Goal: Check status: Check status

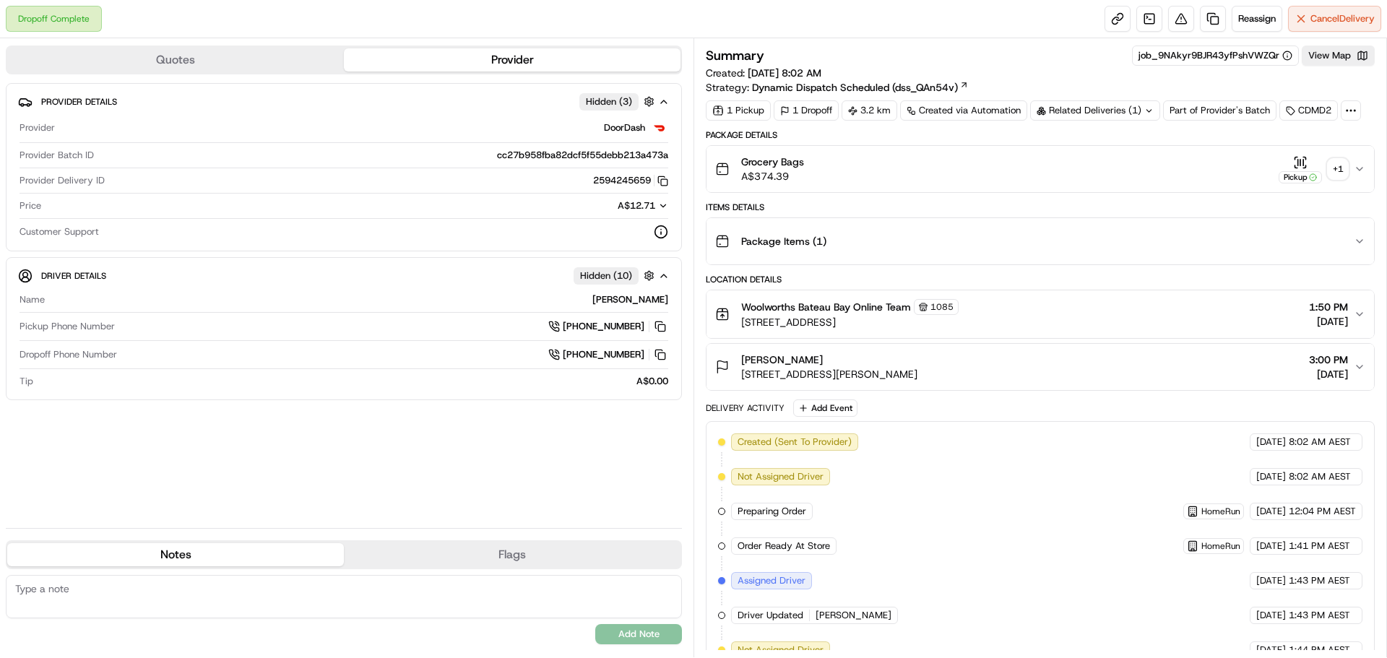
click at [1330, 167] on div "+ 1" at bounding box center [1338, 169] width 20 height 20
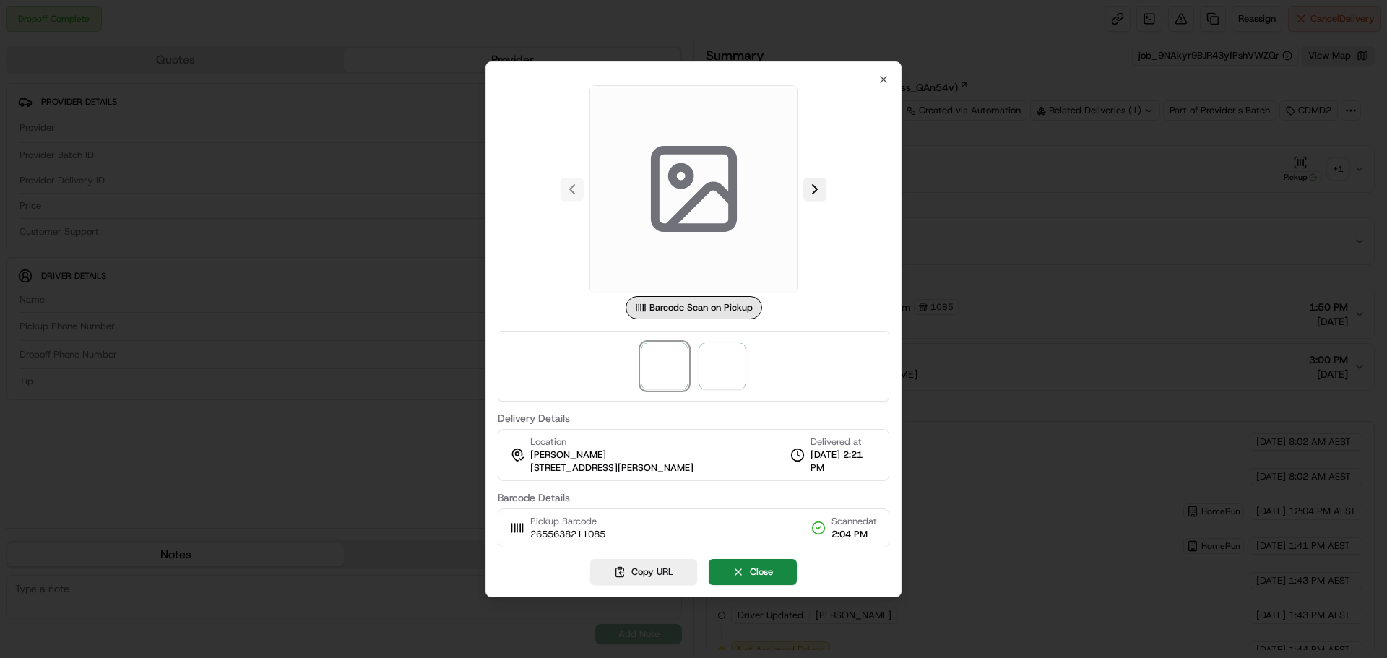
click at [820, 184] on button at bounding box center [814, 189] width 23 height 23
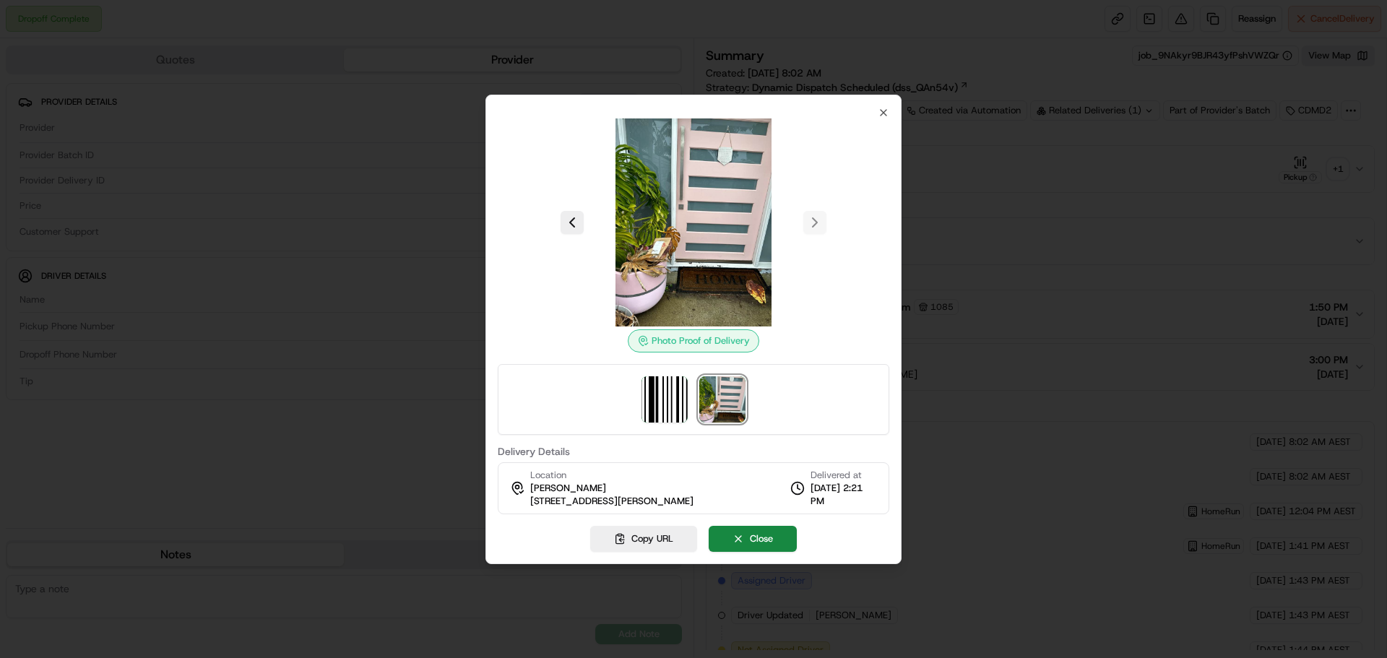
click at [1020, 214] on div at bounding box center [693, 329] width 1387 height 658
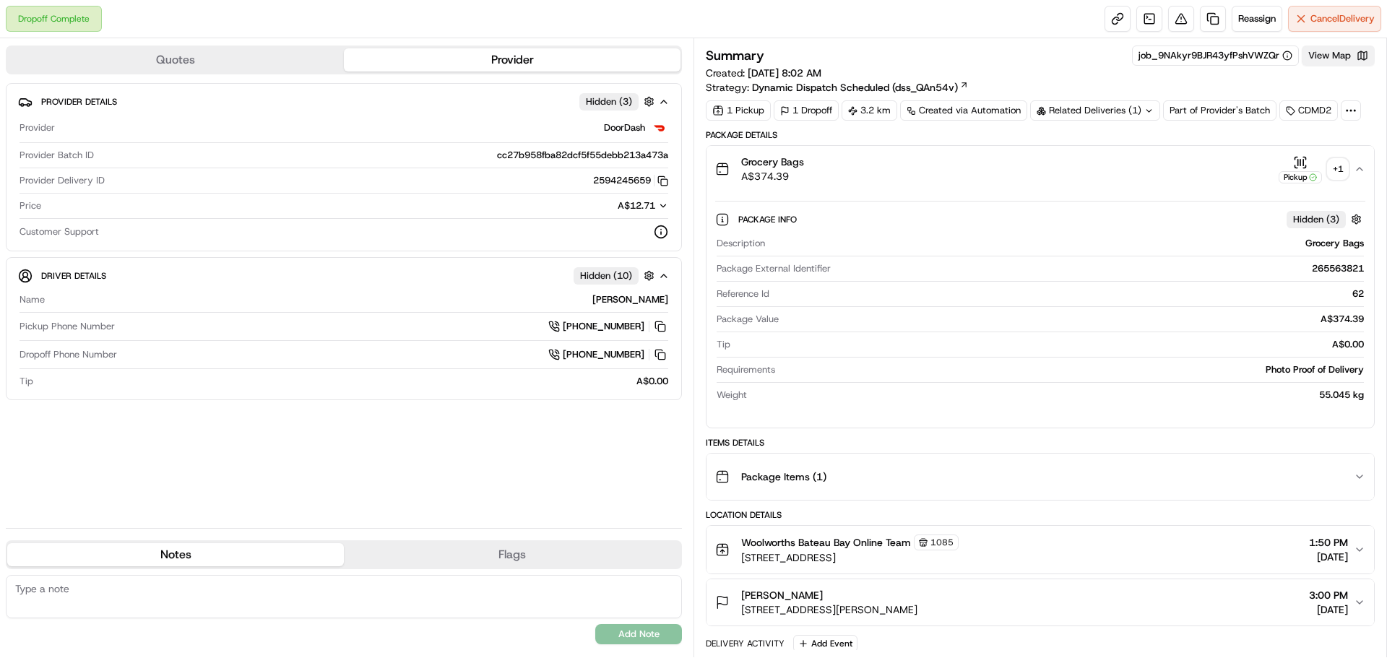
click at [1334, 50] on button "View Map" at bounding box center [1338, 56] width 73 height 20
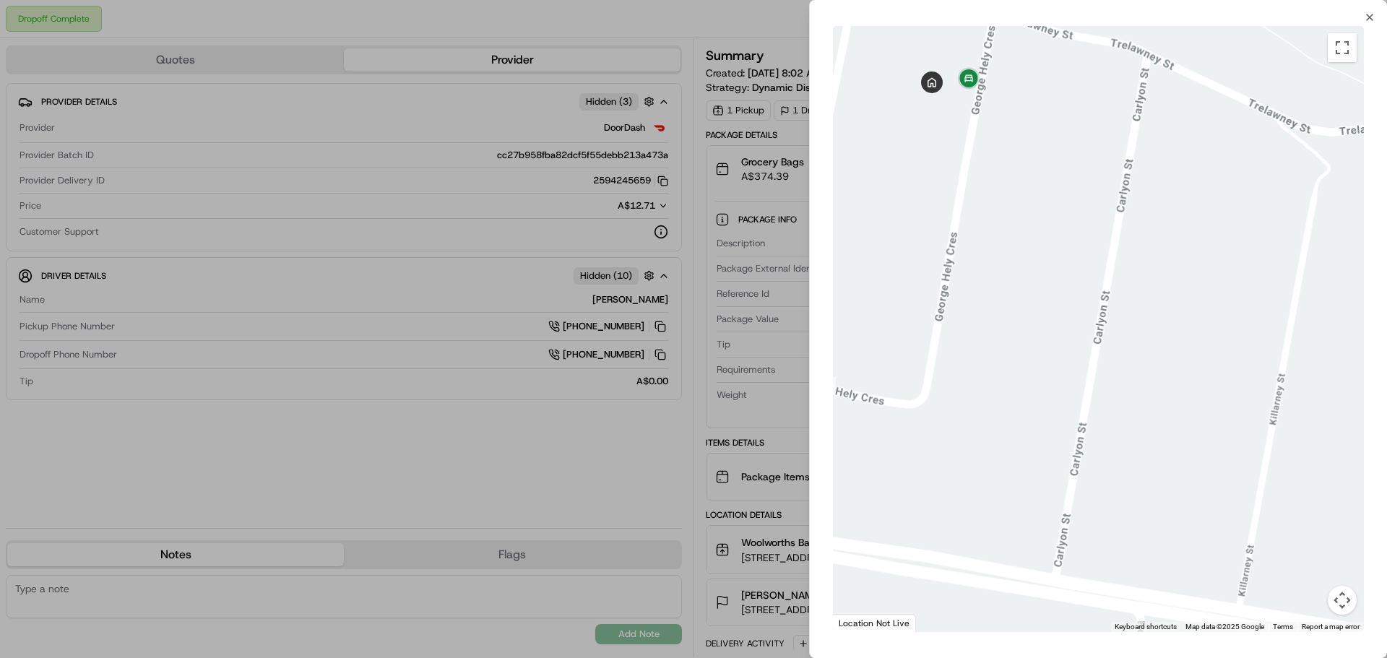
drag, startPoint x: 958, startPoint y: 116, endPoint x: 970, endPoint y: 207, distance: 91.9
click at [970, 207] on div at bounding box center [1098, 329] width 531 height 606
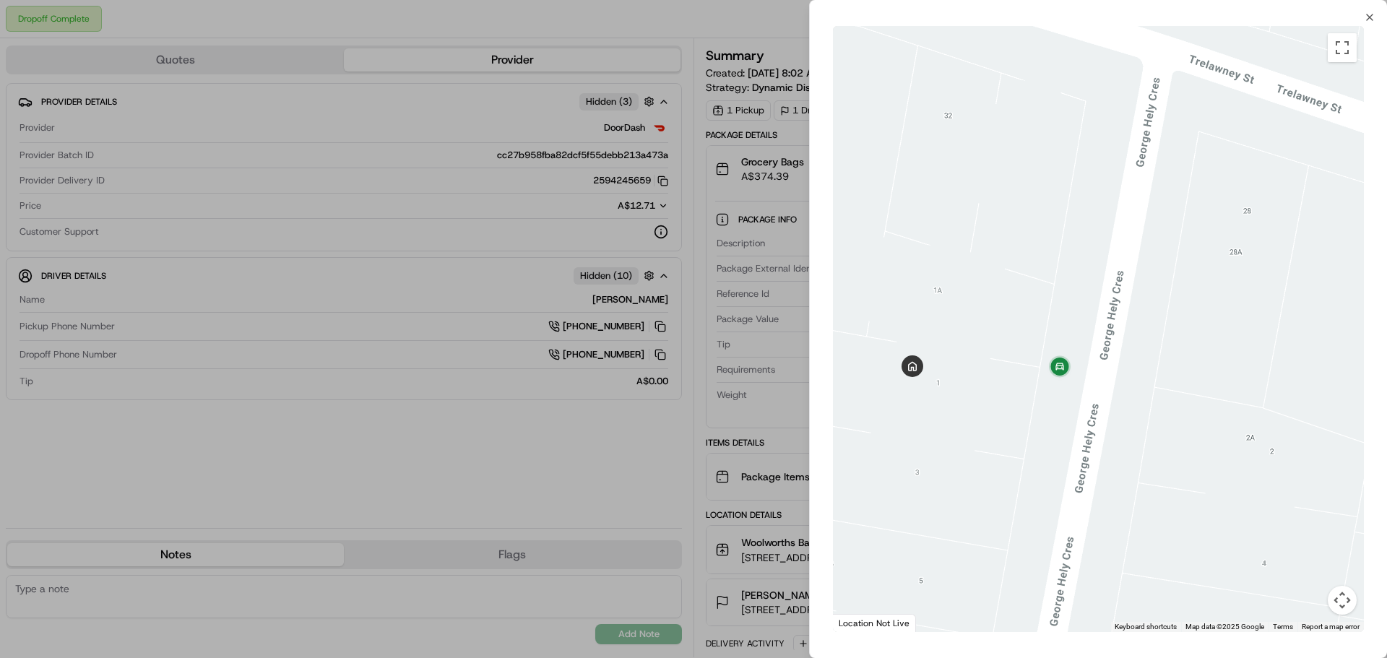
drag, startPoint x: 971, startPoint y: 226, endPoint x: 1035, endPoint y: 235, distance: 64.2
click at [1035, 235] on div at bounding box center [1098, 329] width 531 height 606
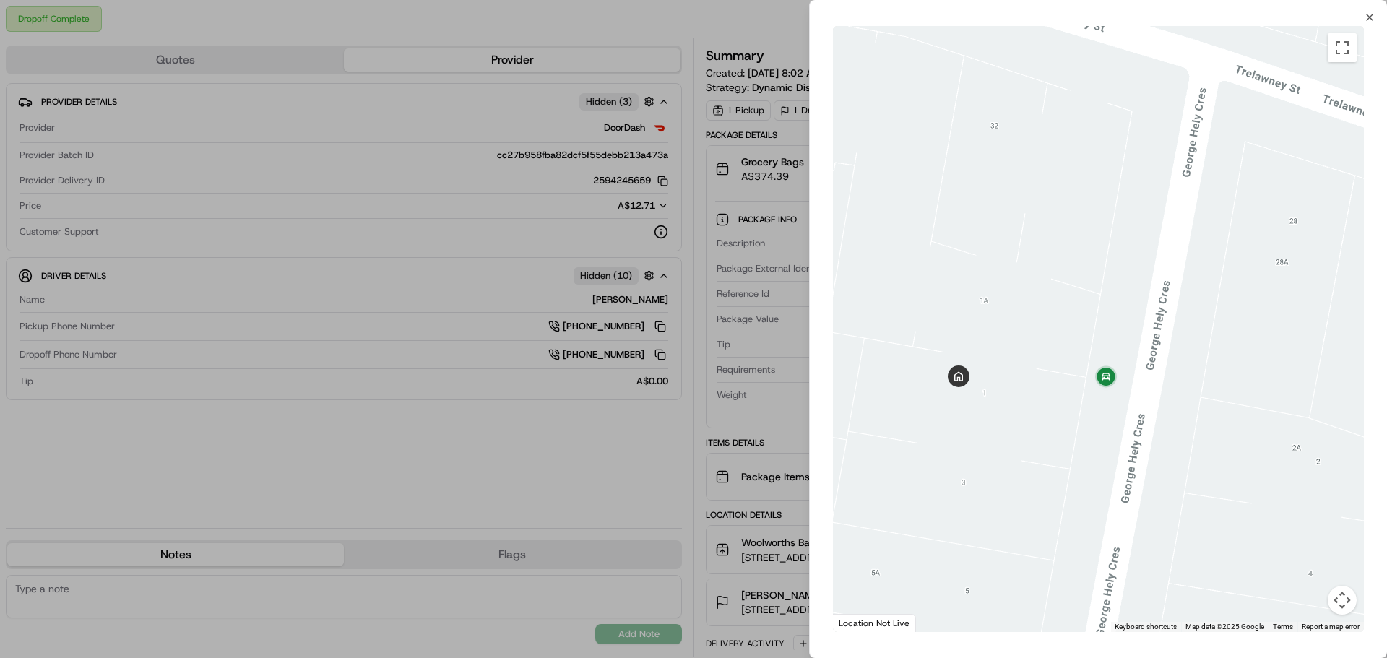
drag, startPoint x: 673, startPoint y: 197, endPoint x: 1041, endPoint y: 178, distance: 368.3
click at [674, 197] on div at bounding box center [693, 329] width 1387 height 658
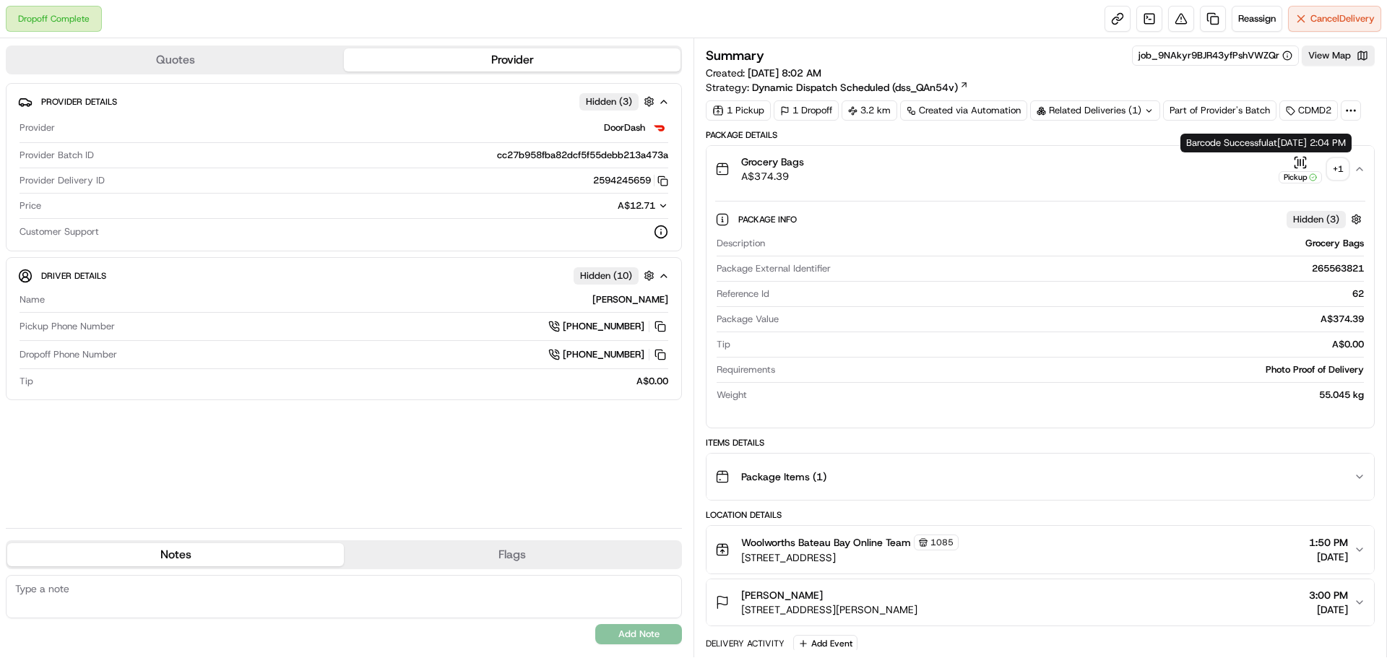
click at [1337, 173] on div "+ 1" at bounding box center [1338, 169] width 20 height 20
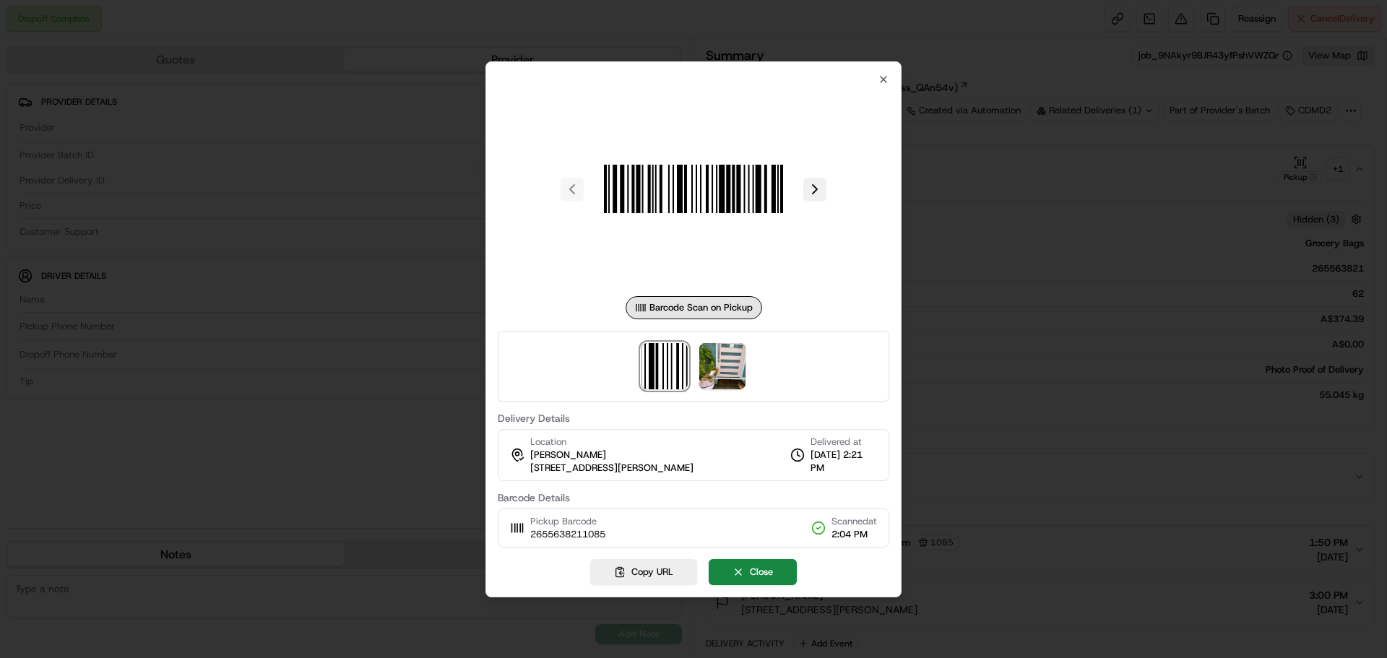
click at [809, 187] on button at bounding box center [814, 189] width 23 height 23
click at [1001, 192] on div at bounding box center [693, 329] width 1387 height 658
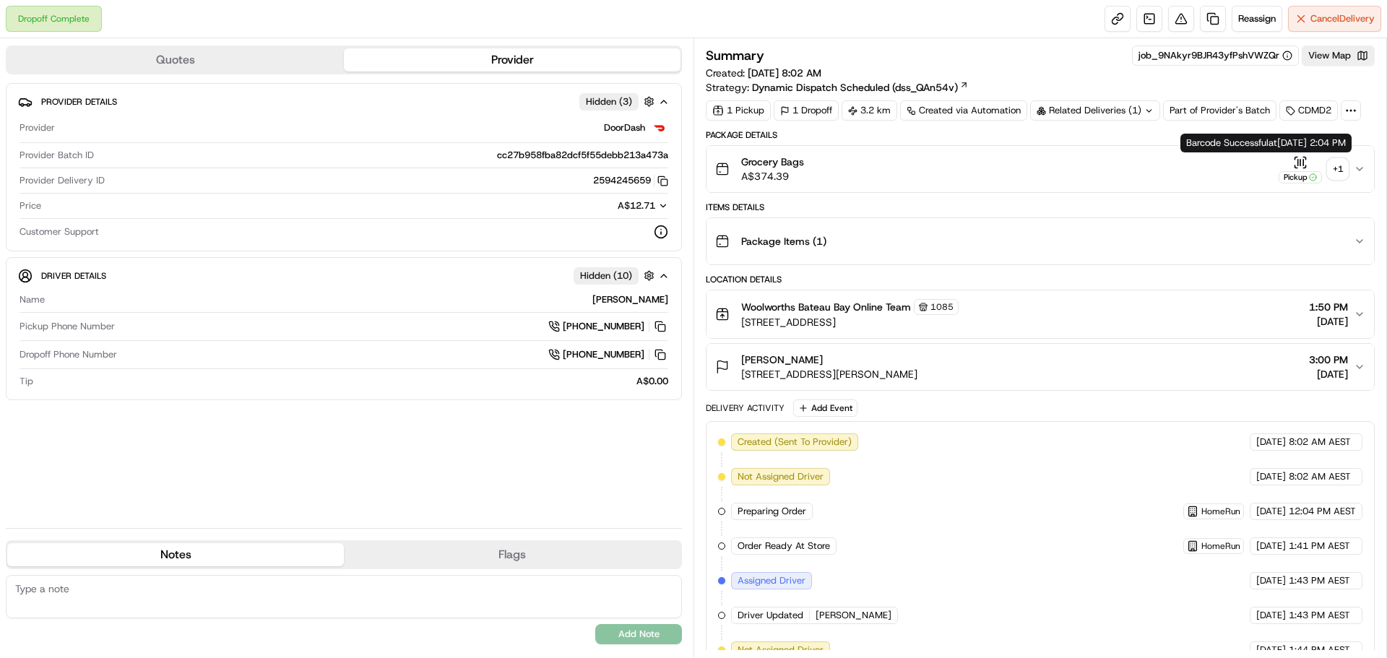
click at [1337, 167] on div "+ 1" at bounding box center [1338, 169] width 20 height 20
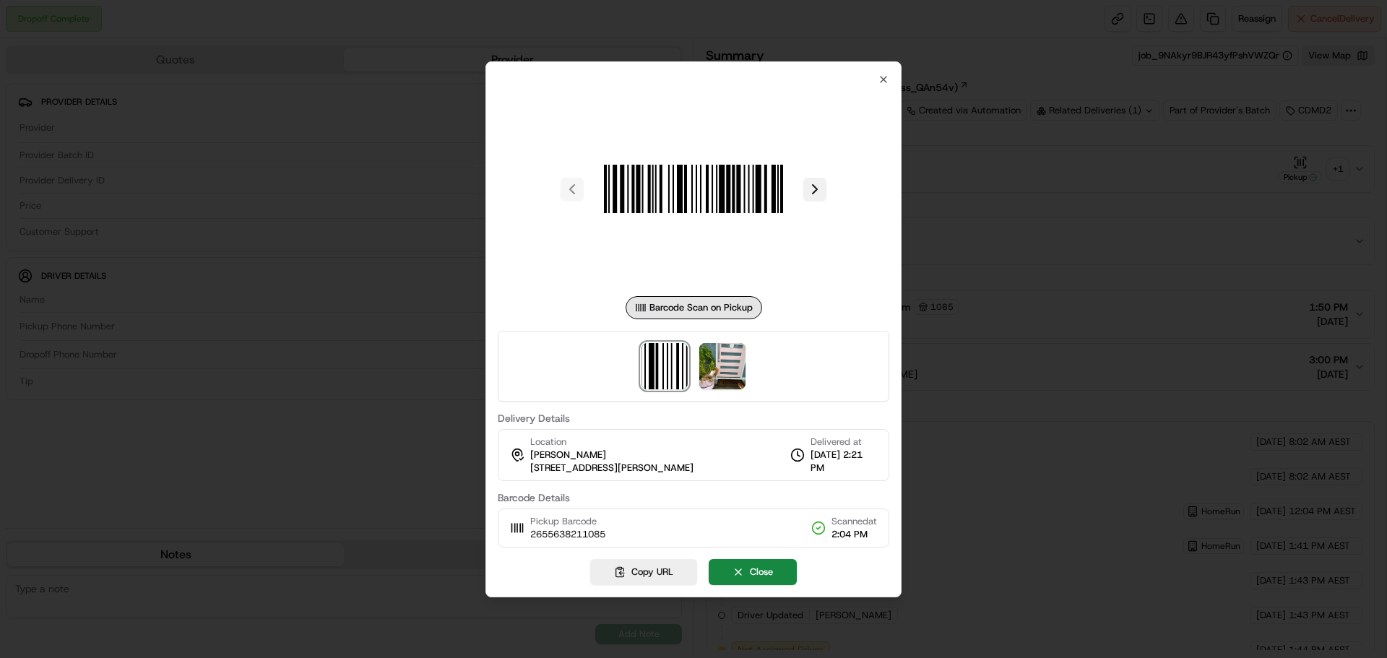
click at [807, 187] on button at bounding box center [814, 189] width 23 height 23
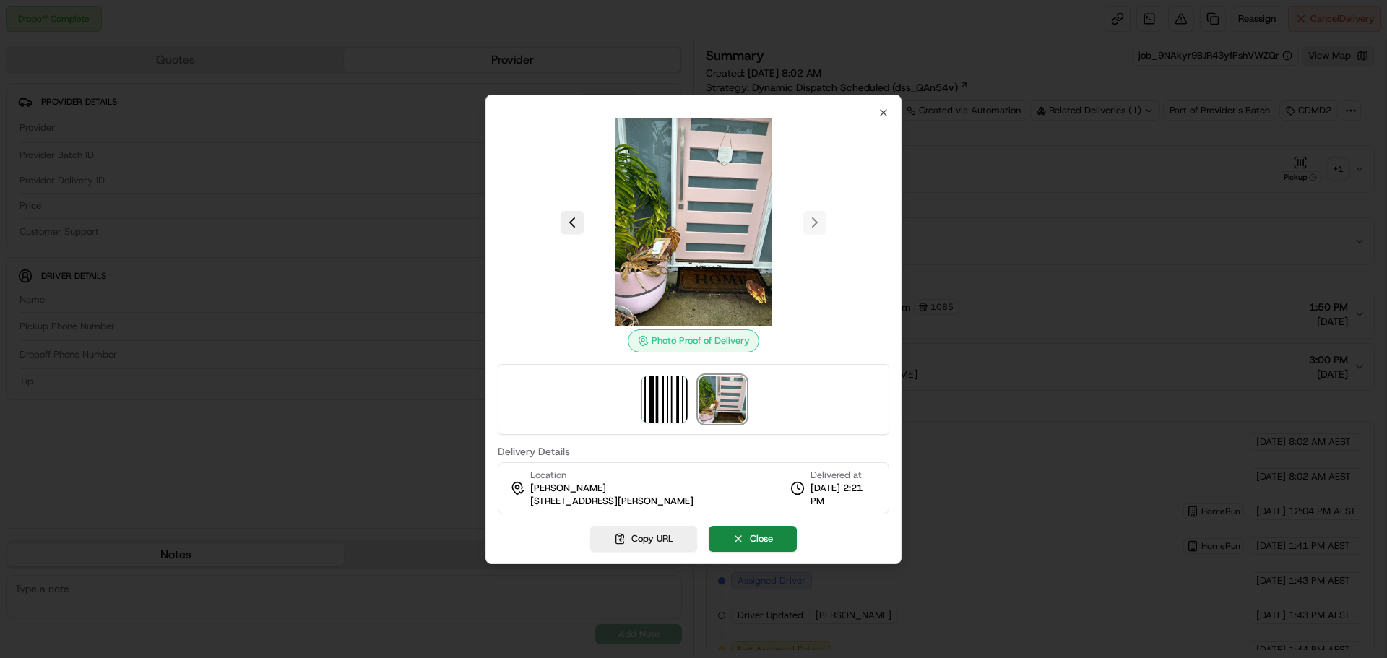
click at [1142, 224] on div at bounding box center [693, 329] width 1387 height 658
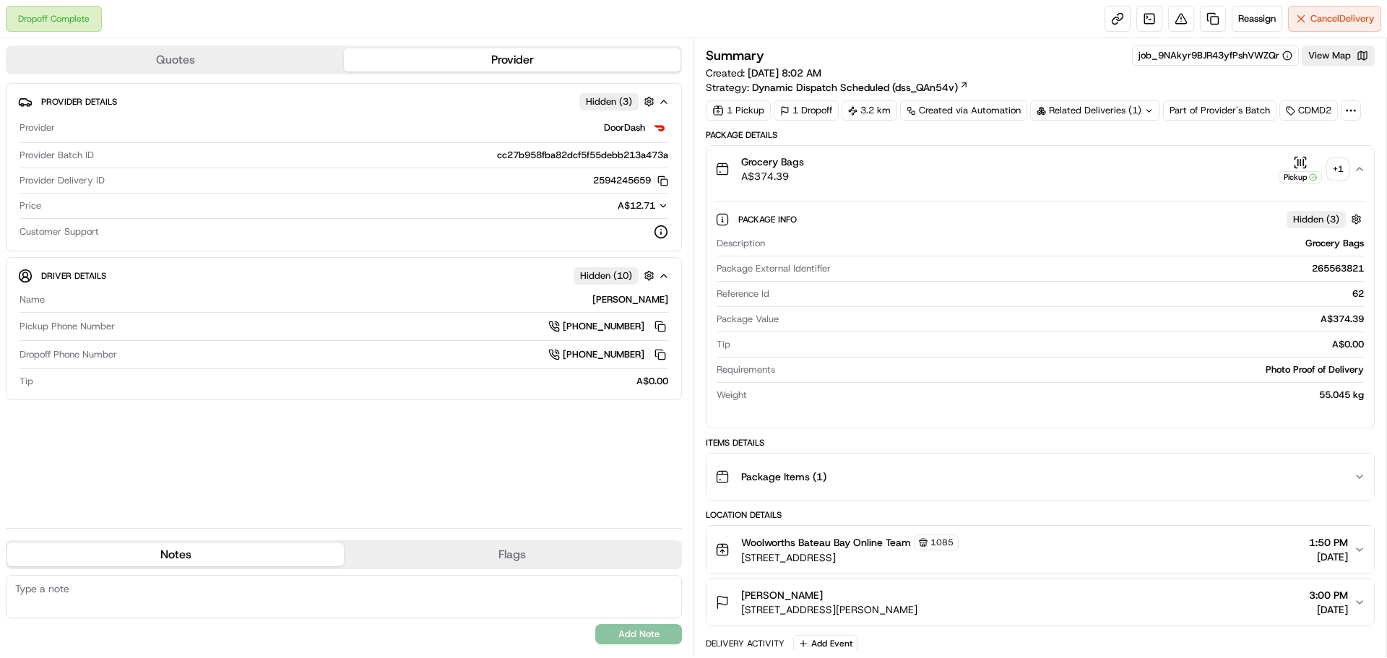
click at [1329, 159] on button "Pickup + 1" at bounding box center [1313, 169] width 69 height 28
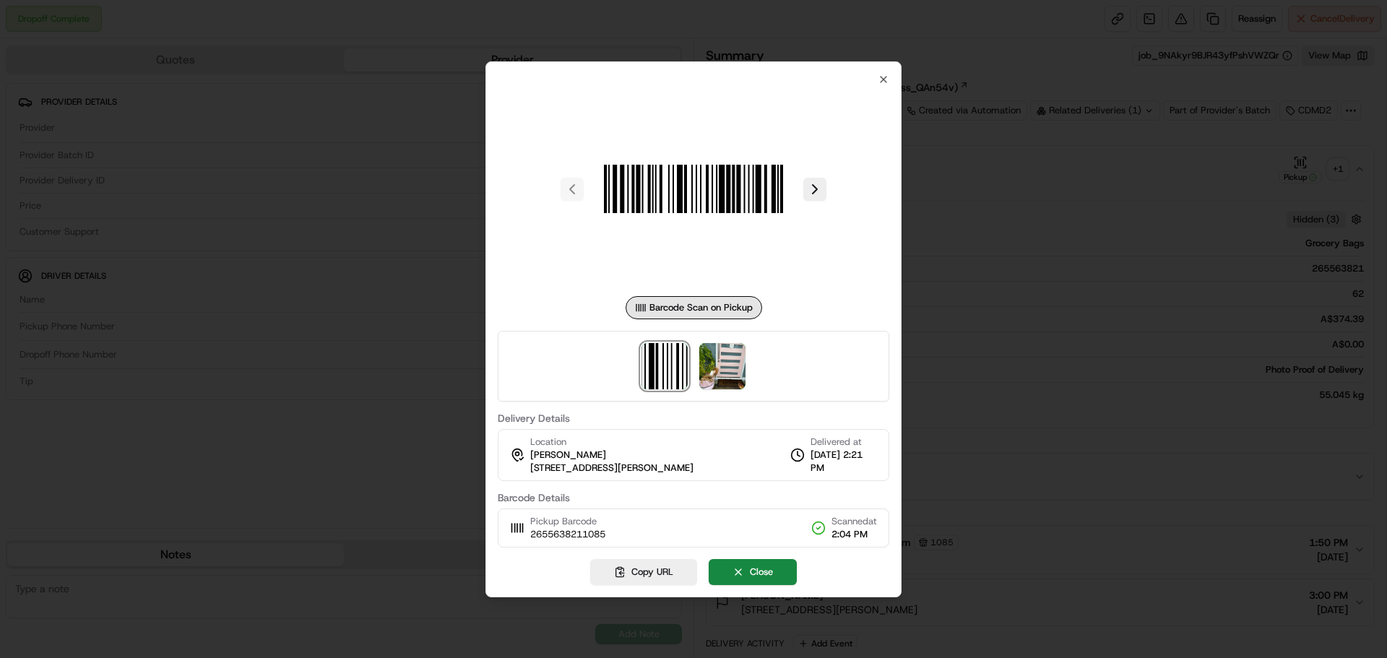
click at [827, 189] on div at bounding box center [694, 189] width 392 height 208
click at [813, 191] on button at bounding box center [814, 189] width 23 height 23
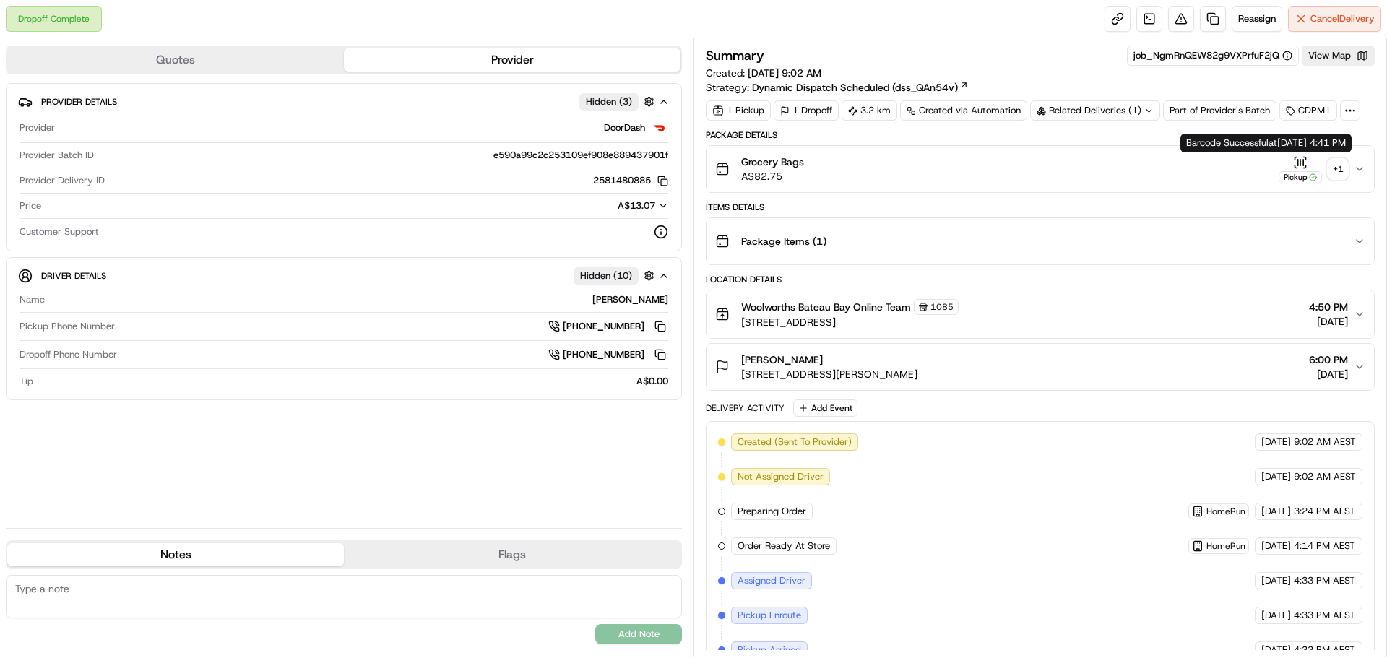
click at [1340, 168] on div "+ 1" at bounding box center [1338, 169] width 20 height 20
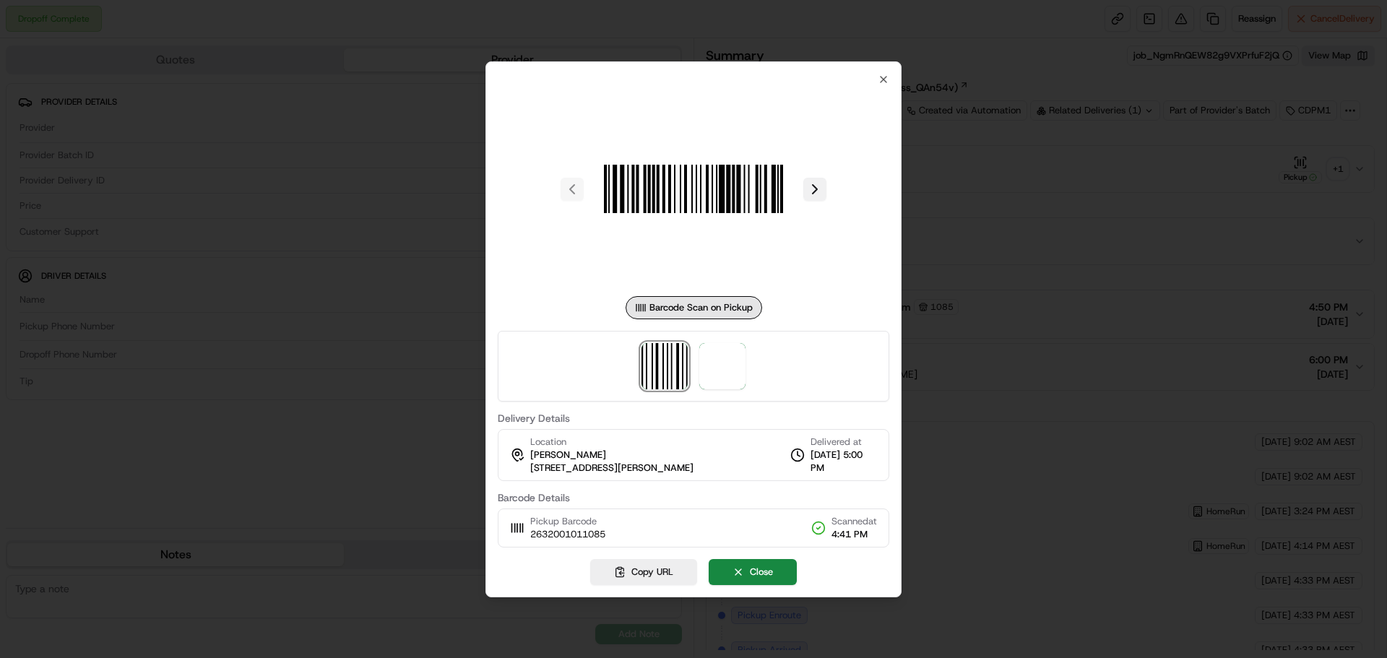
click at [812, 182] on button at bounding box center [814, 189] width 23 height 23
